Goal: Find specific page/section: Find specific page/section

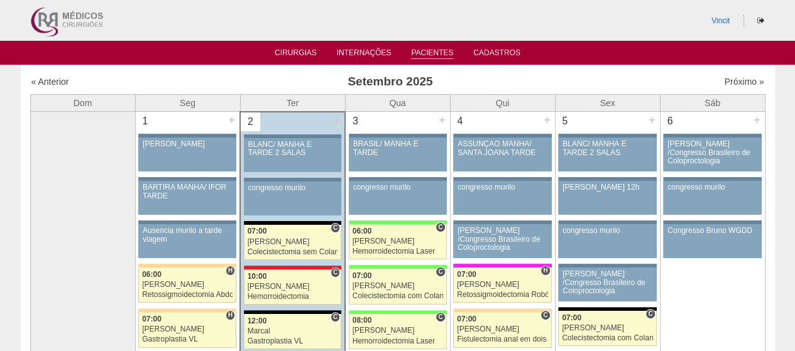
click at [436, 48] on link "Pacientes" at bounding box center [432, 53] width 42 height 11
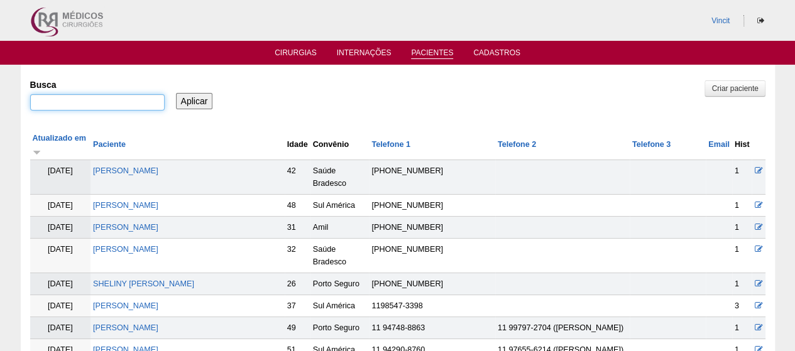
click at [153, 102] on input "Busca" at bounding box center [97, 102] width 134 height 16
paste input "[PERSON_NAME]"
type input "[PERSON_NAME]"
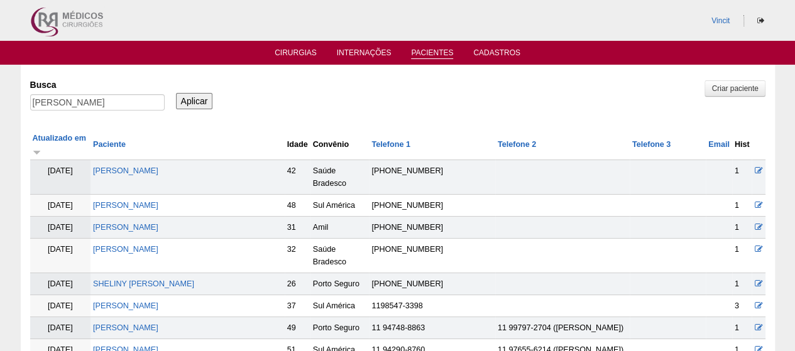
click at [207, 101] on input "Aplicar" at bounding box center [194, 101] width 37 height 16
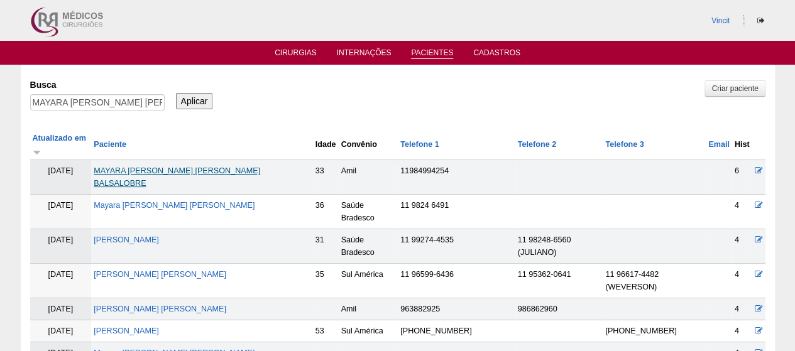
click at [222, 167] on link "MAYARA SOARES FERREIRA BALSALOBRE" at bounding box center [177, 177] width 167 height 21
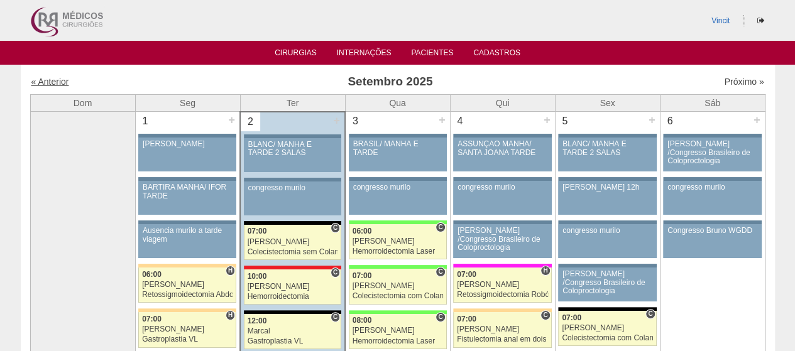
click at [60, 80] on link "« Anterior" at bounding box center [50, 82] width 38 height 10
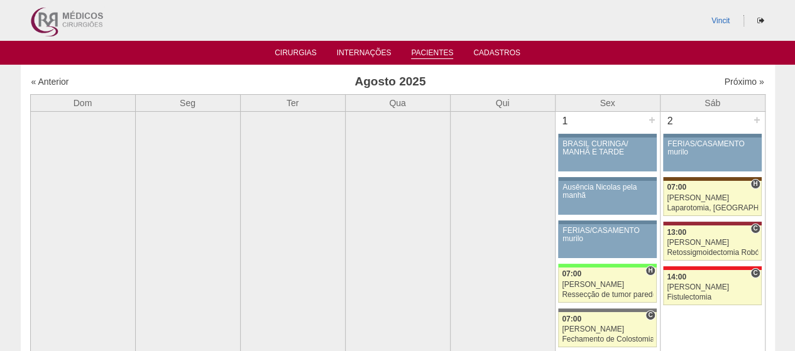
click at [447, 56] on link "Pacientes" at bounding box center [432, 53] width 42 height 11
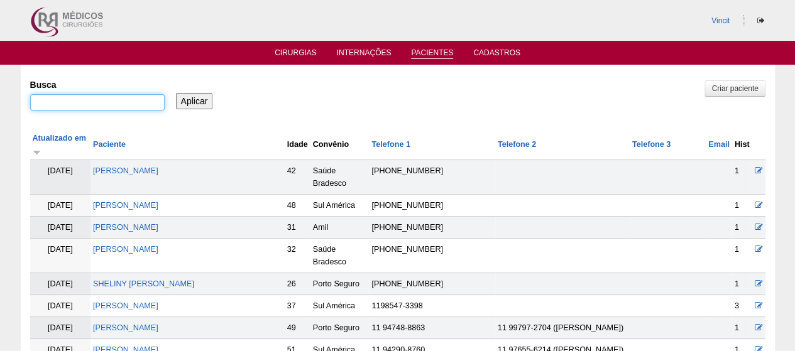
click at [87, 105] on input "Busca" at bounding box center [97, 102] width 134 height 16
type input "[PERSON_NAME]"
click at [176, 93] on input "Aplicar" at bounding box center [194, 101] width 37 height 16
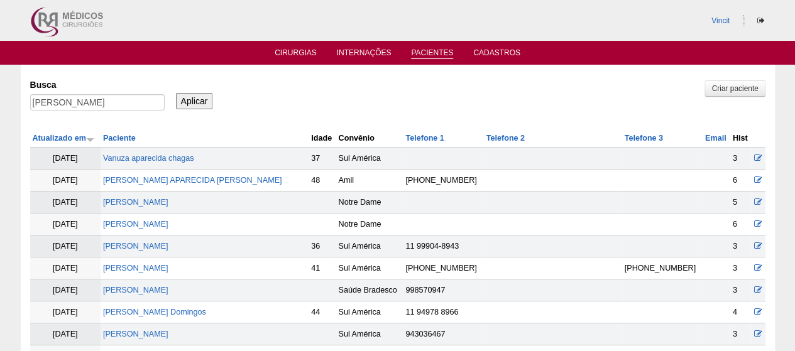
click at [227, 184] on td "[PERSON_NAME] APARECIDA [PERSON_NAME]" at bounding box center [205, 181] width 208 height 22
click at [235, 176] on link "[PERSON_NAME] APARECIDA [PERSON_NAME]" at bounding box center [192, 180] width 179 height 9
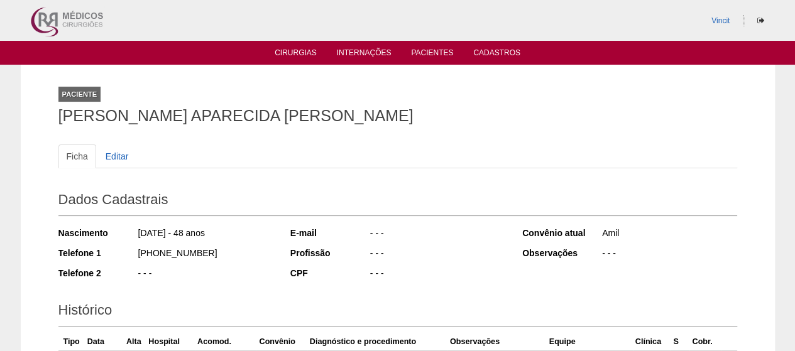
scroll to position [251, 0]
